Goal: Information Seeking & Learning: Understand process/instructions

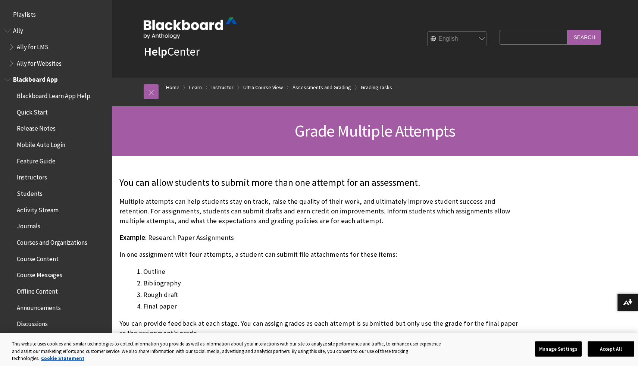
click at [32, 192] on span "Students" at bounding box center [30, 192] width 26 height 10
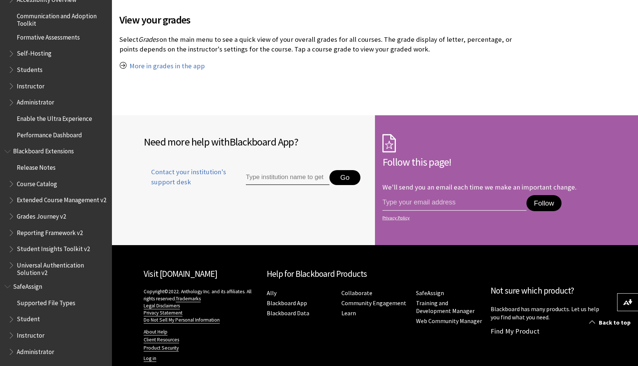
scroll to position [815, 0]
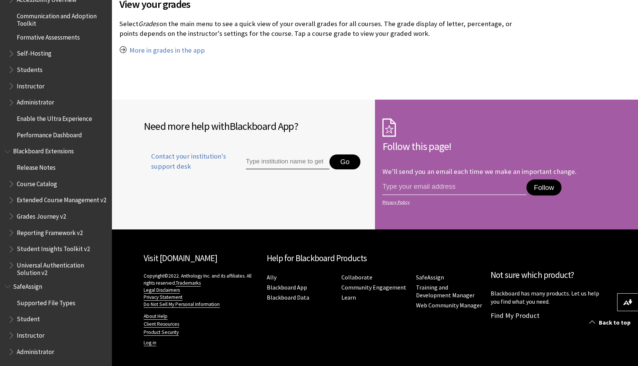
click at [12, 318] on span "Book outline for Blackboard SafeAssign" at bounding box center [12, 317] width 8 height 9
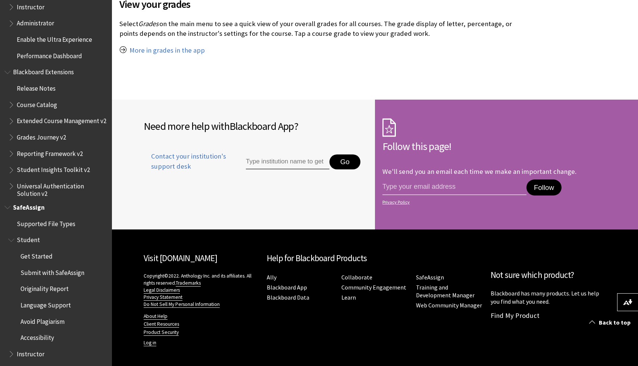
scroll to position [764, 0]
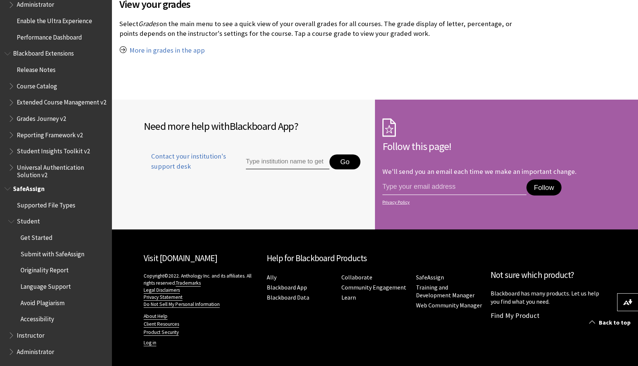
click at [41, 257] on span "Submit with SafeAssign" at bounding box center [53, 253] width 64 height 10
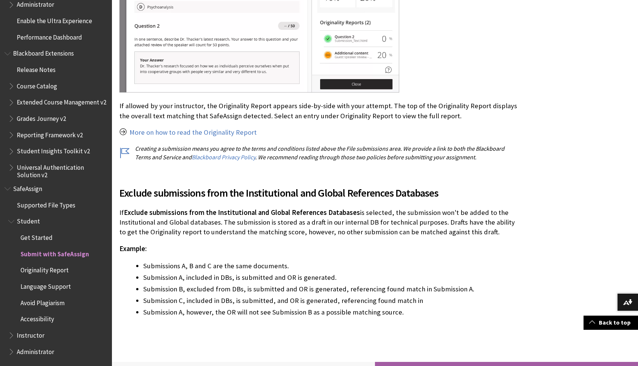
scroll to position [1283, 0]
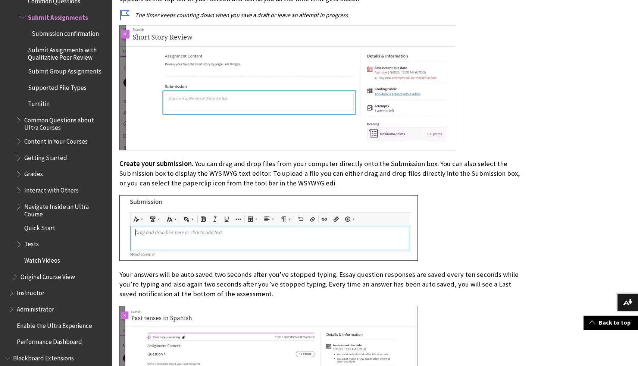
scroll to position [3219, 0]
